Goal: Information Seeking & Learning: Learn about a topic

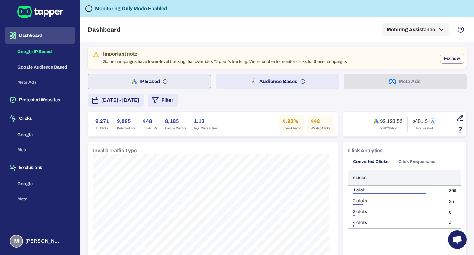
click at [310, 38] on div "Dashboard Motoring Assistance" at bounding box center [277, 29] width 379 height 25
click at [275, 75] on button "Audience Based" at bounding box center [277, 81] width 123 height 15
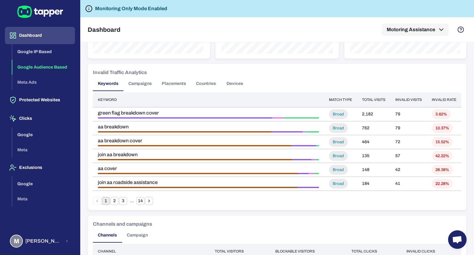
scroll to position [382, 0]
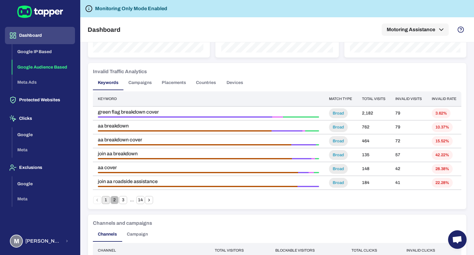
click at [112, 199] on button "2" at bounding box center [114, 200] width 8 height 8
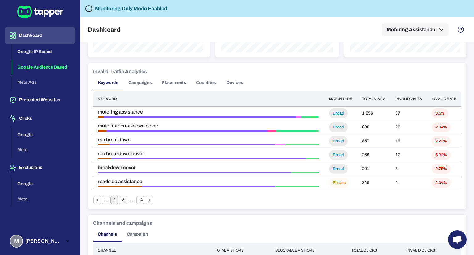
click at [107, 199] on button "1" at bounding box center [106, 200] width 8 height 8
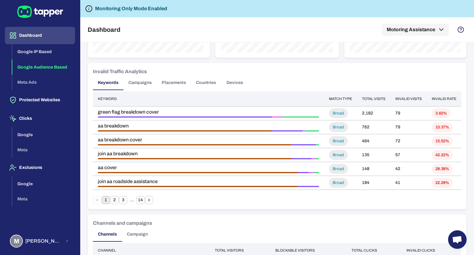
click at [366, 98] on th "Total visits" at bounding box center [373, 98] width 33 height 15
click at [302, 80] on div "Keywords Campaigns Placements Countries Devices" at bounding box center [277, 82] width 368 height 15
click at [128, 80] on button "Campaigns" at bounding box center [139, 82] width 33 height 15
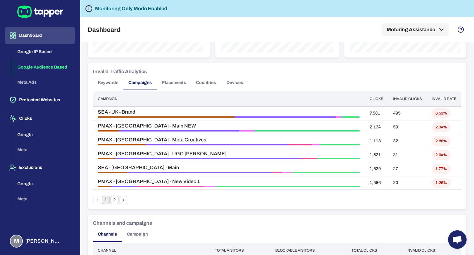
click at [113, 204] on div "Invalid Traffic Analytics Keywords Campaigns Placements Countries Devices Campa…" at bounding box center [277, 136] width 378 height 146
click at [113, 202] on button "2" at bounding box center [114, 200] width 8 height 8
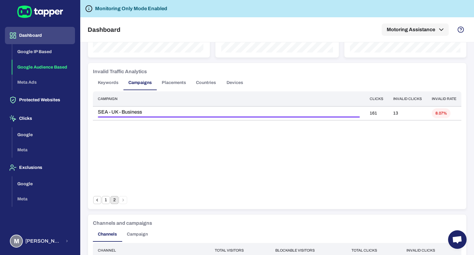
click at [106, 201] on button "1" at bounding box center [106, 200] width 8 height 8
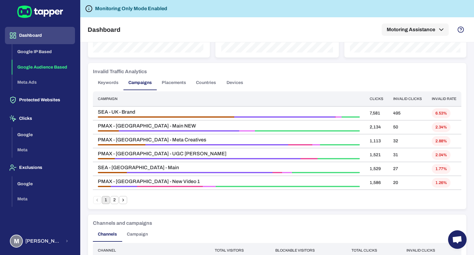
click at [168, 82] on button "Placements" at bounding box center [174, 82] width 34 height 15
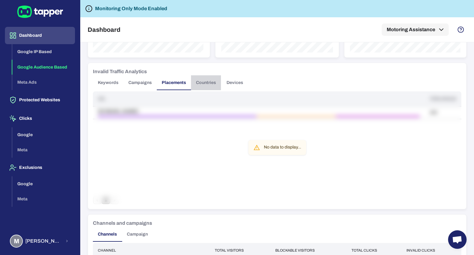
click at [192, 81] on button "Countries" at bounding box center [206, 82] width 30 height 15
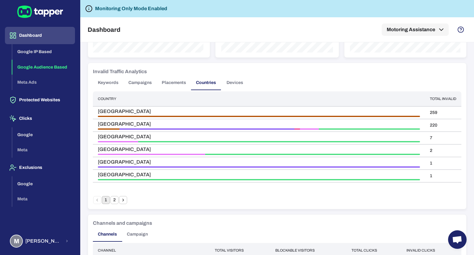
click at [240, 83] on button "Devices" at bounding box center [235, 82] width 28 height 15
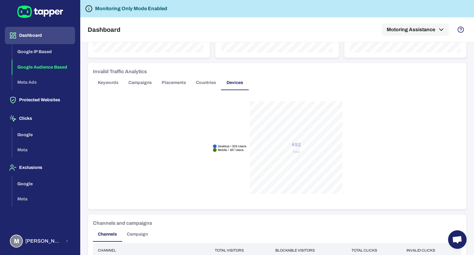
click at [207, 82] on button "Countries" at bounding box center [206, 82] width 30 height 15
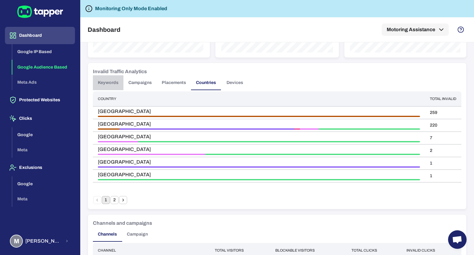
click at [107, 81] on button "Keywords" at bounding box center [108, 82] width 31 height 15
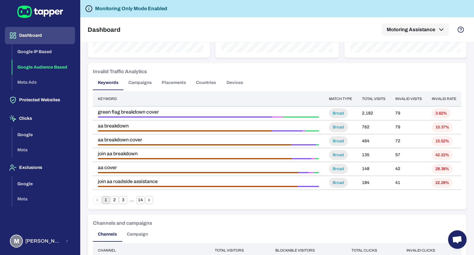
click at [189, 83] on button "Placements" at bounding box center [174, 82] width 34 height 15
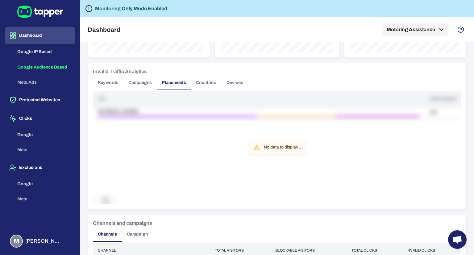
click at [206, 84] on button "Countries" at bounding box center [206, 82] width 30 height 15
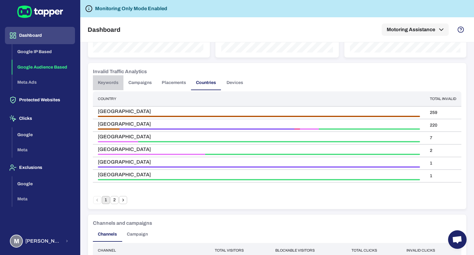
click at [103, 80] on button "Keywords" at bounding box center [108, 82] width 31 height 15
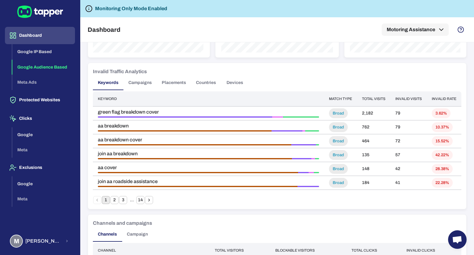
click at [463, 187] on div "Important note Some campaigns have lower-level tracking that overrides Tapper’s…" at bounding box center [276, 13] width 393 height 705
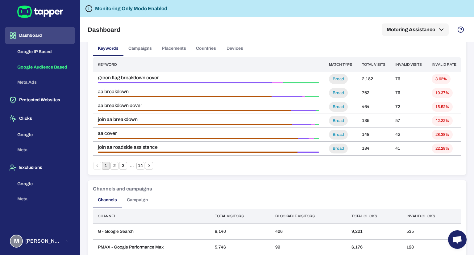
scroll to position [404, 0]
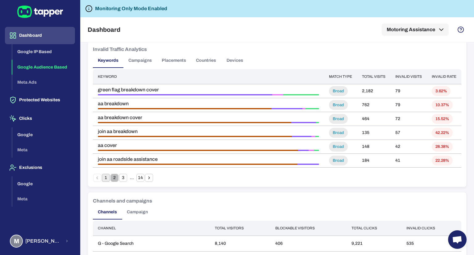
click at [117, 179] on button "2" at bounding box center [114, 178] width 8 height 8
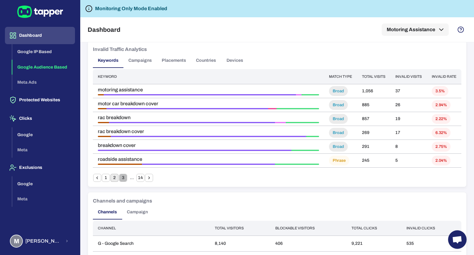
click at [122, 179] on button "3" at bounding box center [123, 178] width 8 height 8
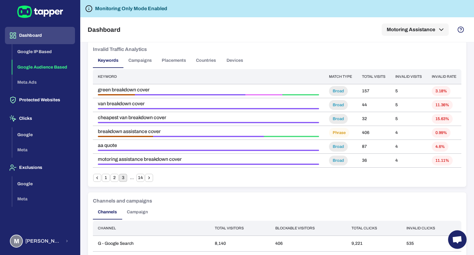
click at [152, 176] on button "Go to next page" at bounding box center [149, 178] width 8 height 8
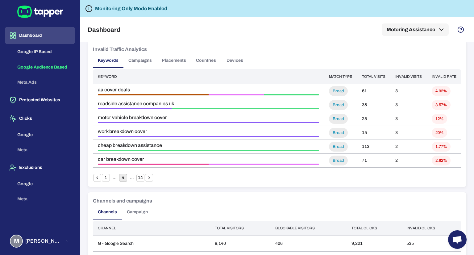
click at [152, 176] on button "Go to next page" at bounding box center [149, 178] width 8 height 8
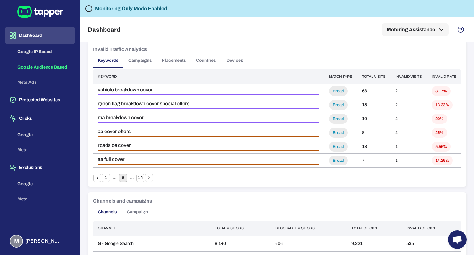
click at [152, 176] on button "Go to next page" at bounding box center [149, 178] width 8 height 8
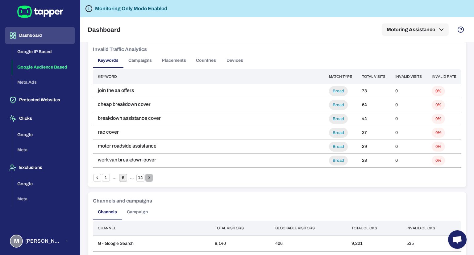
click at [152, 176] on button "Go to next page" at bounding box center [149, 178] width 8 height 8
click at [108, 176] on button "1" at bounding box center [106, 178] width 8 height 8
